Goal: Find specific page/section: Find specific page/section

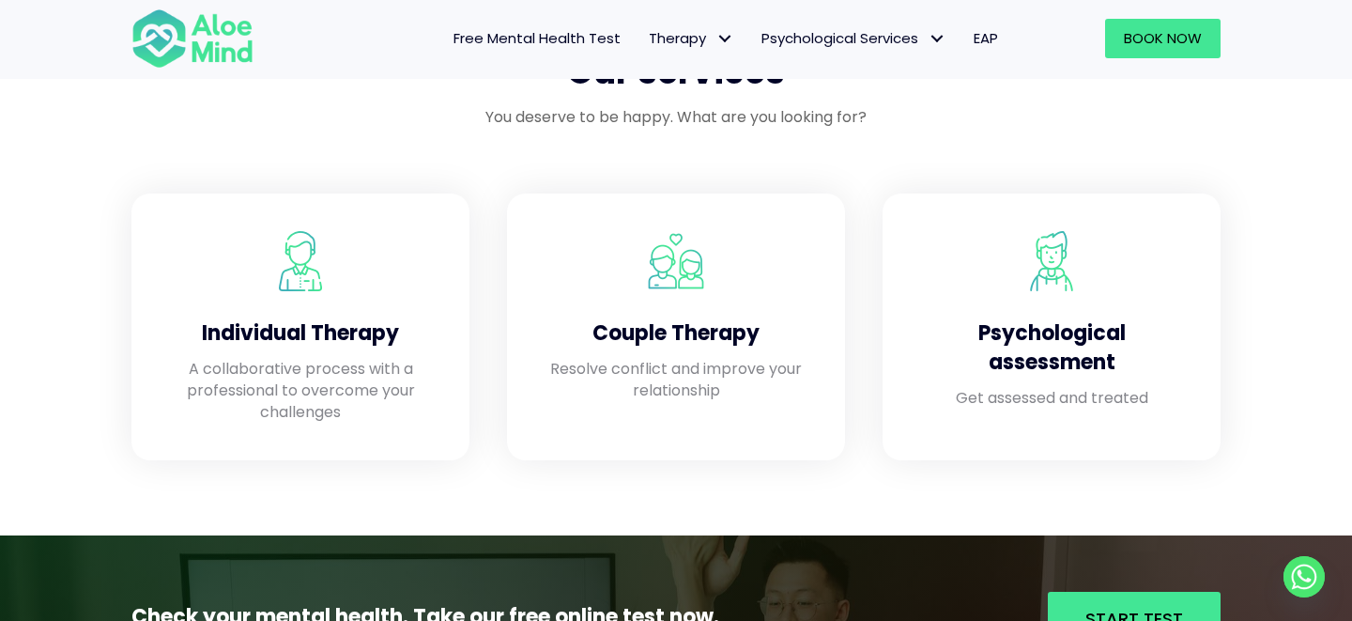
scroll to position [1174, 0]
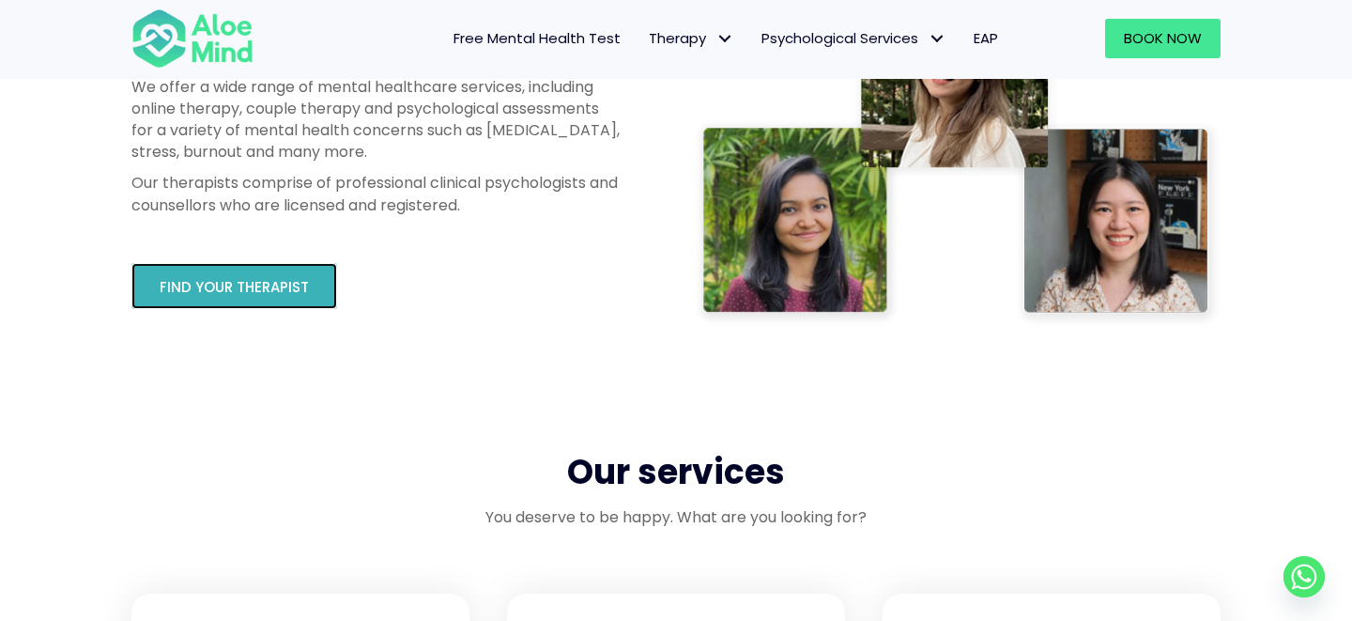
click at [263, 279] on span "Find your therapist" at bounding box center [234, 287] width 149 height 20
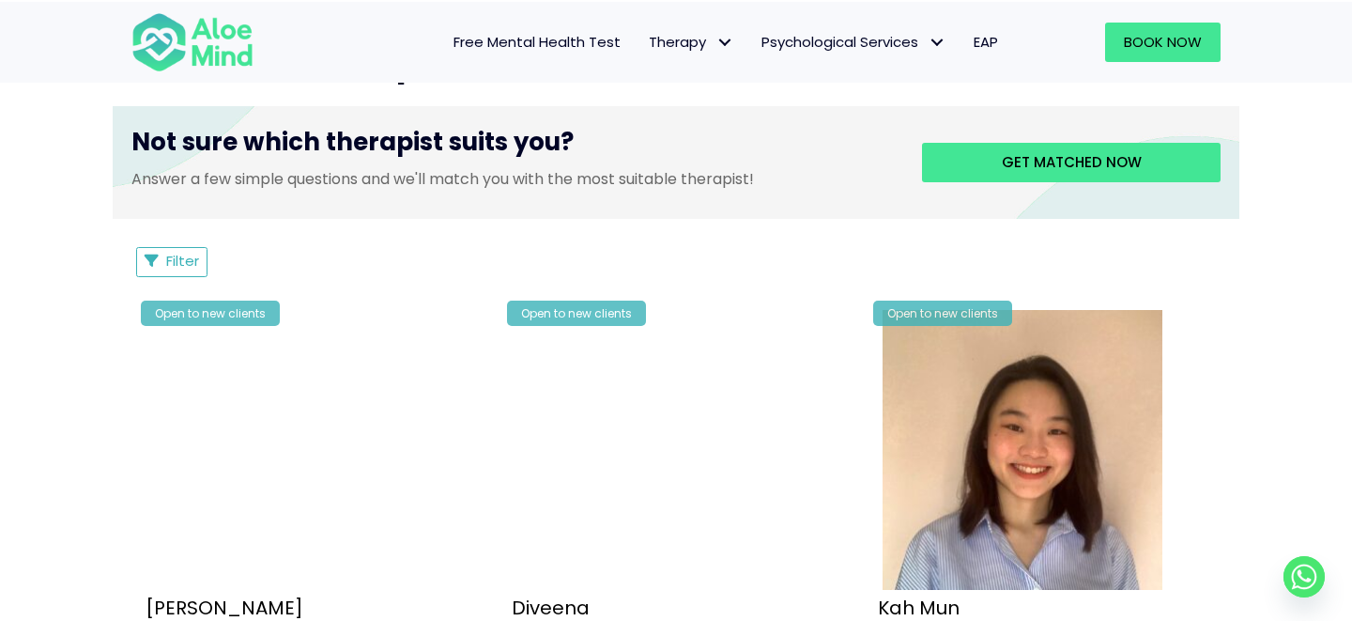
scroll to position [711, 0]
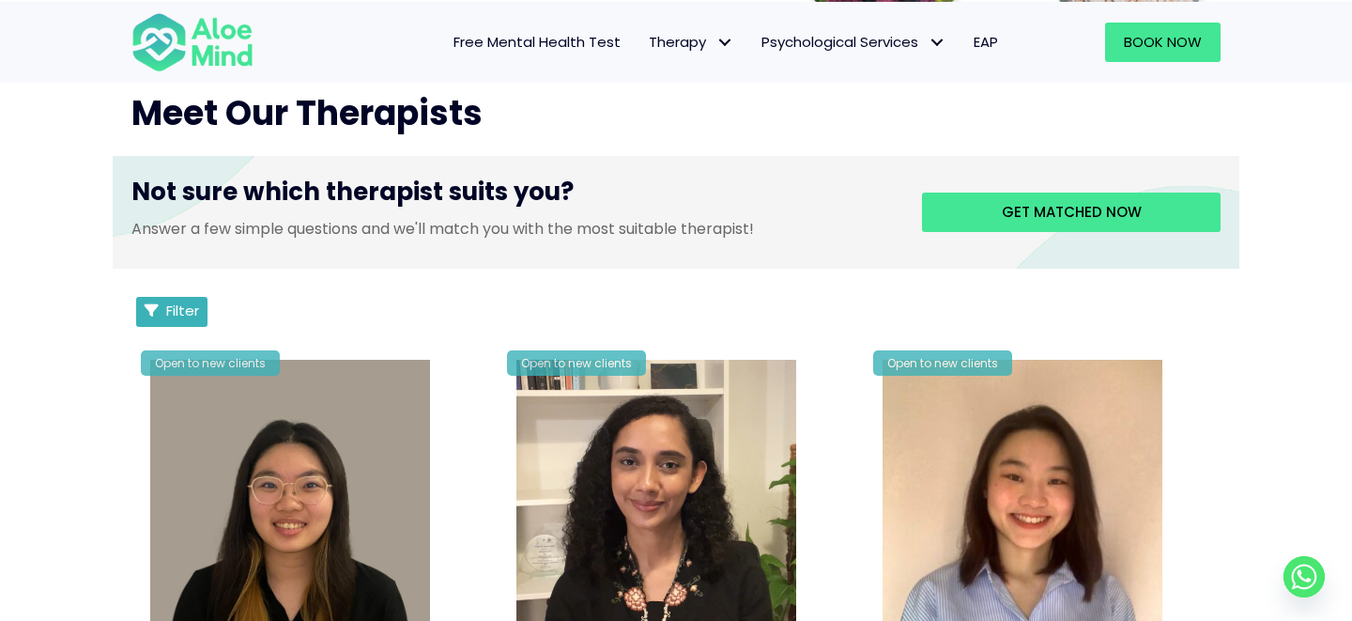
click at [159, 297] on button "Filter" at bounding box center [171, 312] width 71 height 30
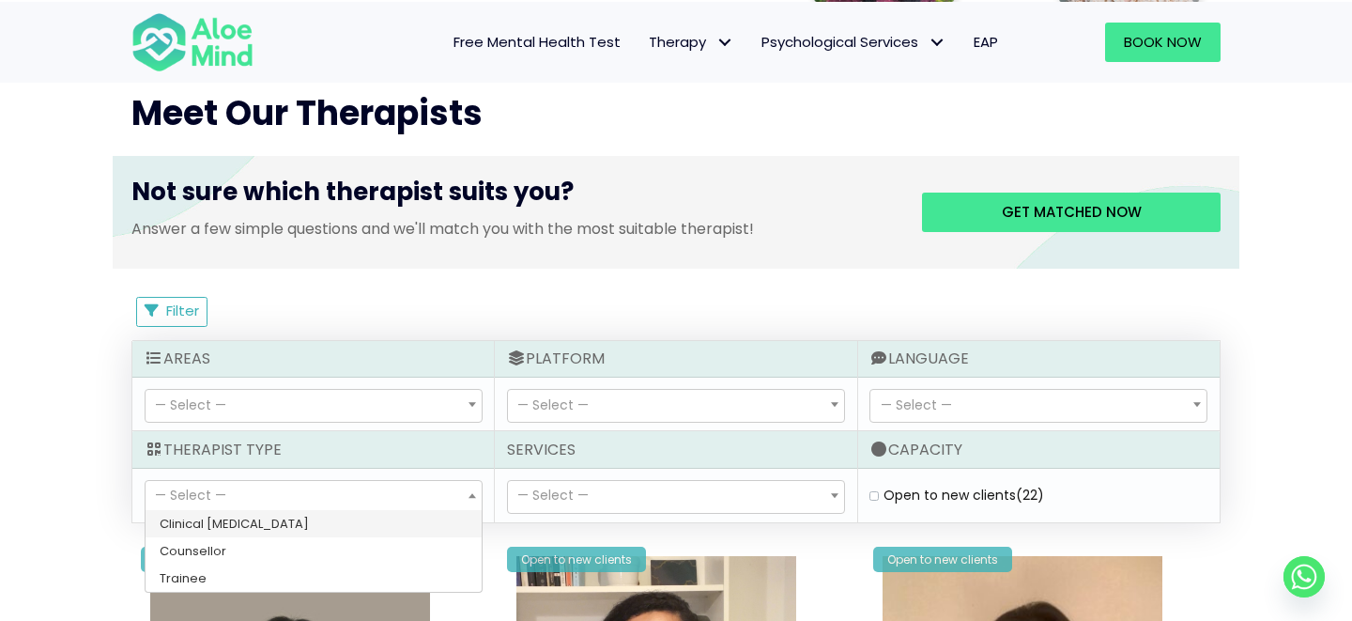
click at [463, 479] on span at bounding box center [472, 495] width 19 height 32
select select "36"
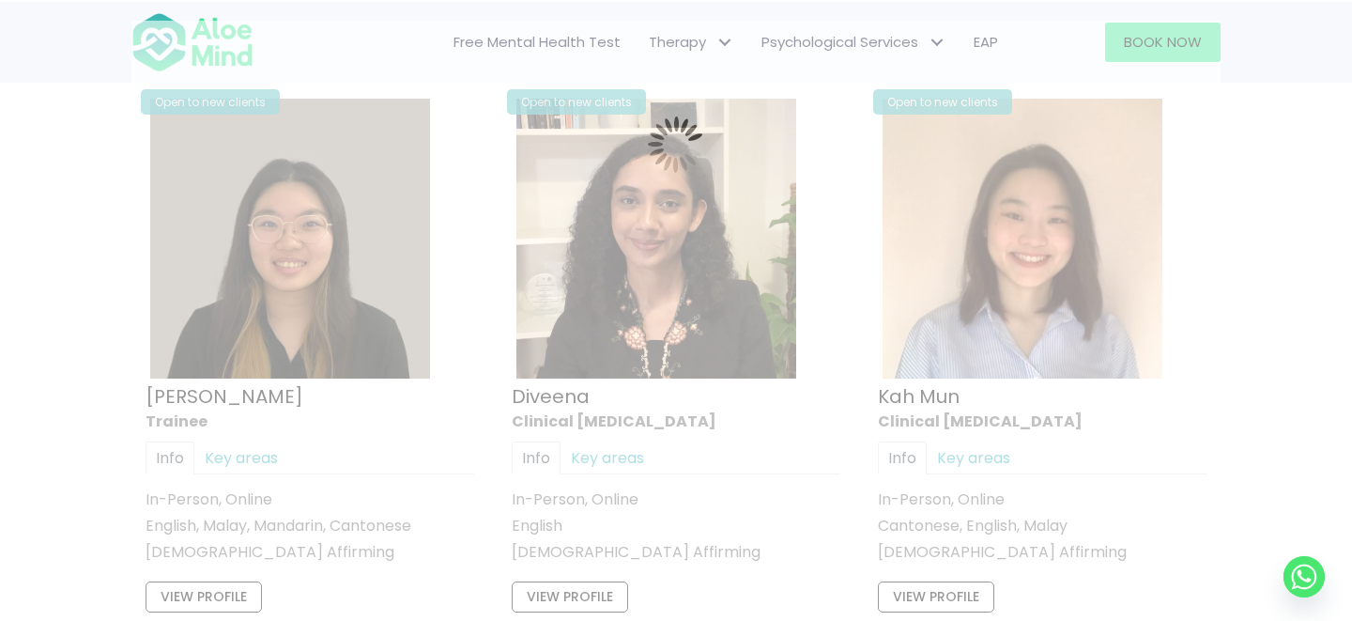
scroll to position [1004, 0]
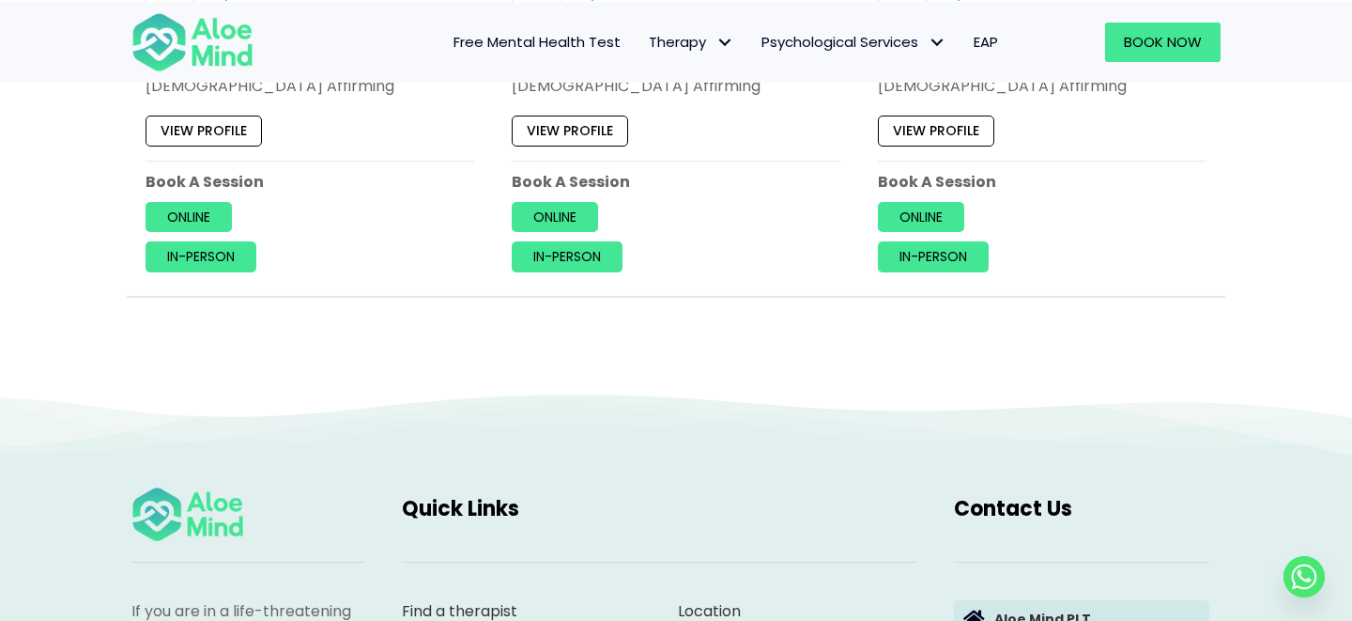
scroll to position [2922, 0]
